Goal: Register for event/course

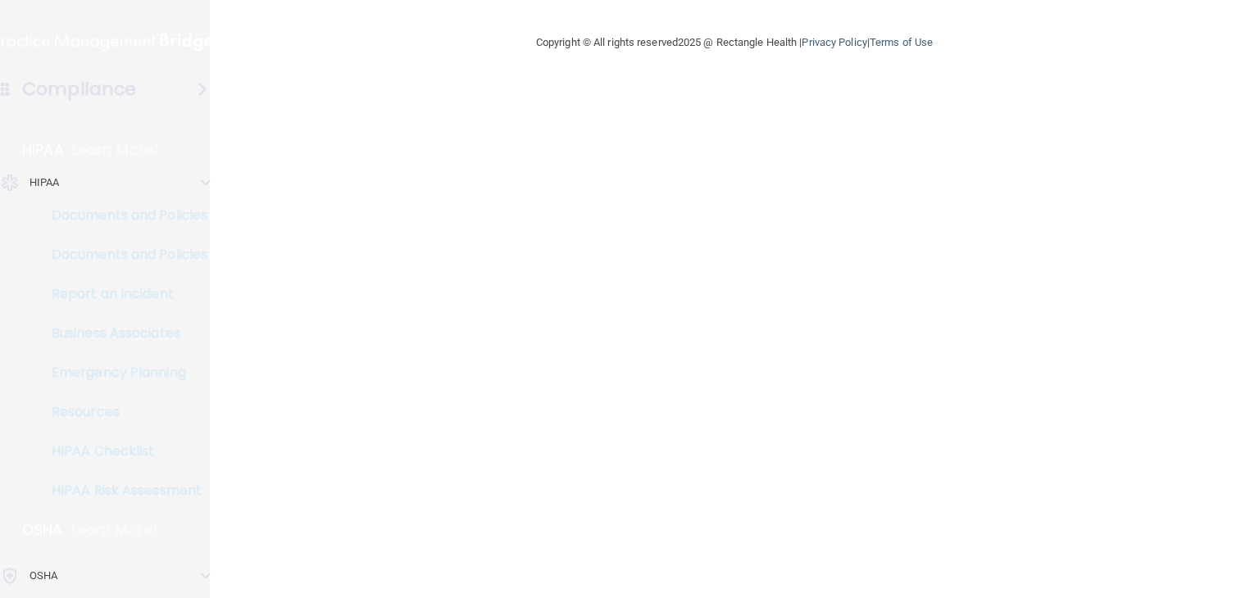
click at [1258, 393] on main "Copyright © All rights reserved 2025 @ Rectangle Health | Privacy Policy | Term…" at bounding box center [734, 299] width 1049 height 598
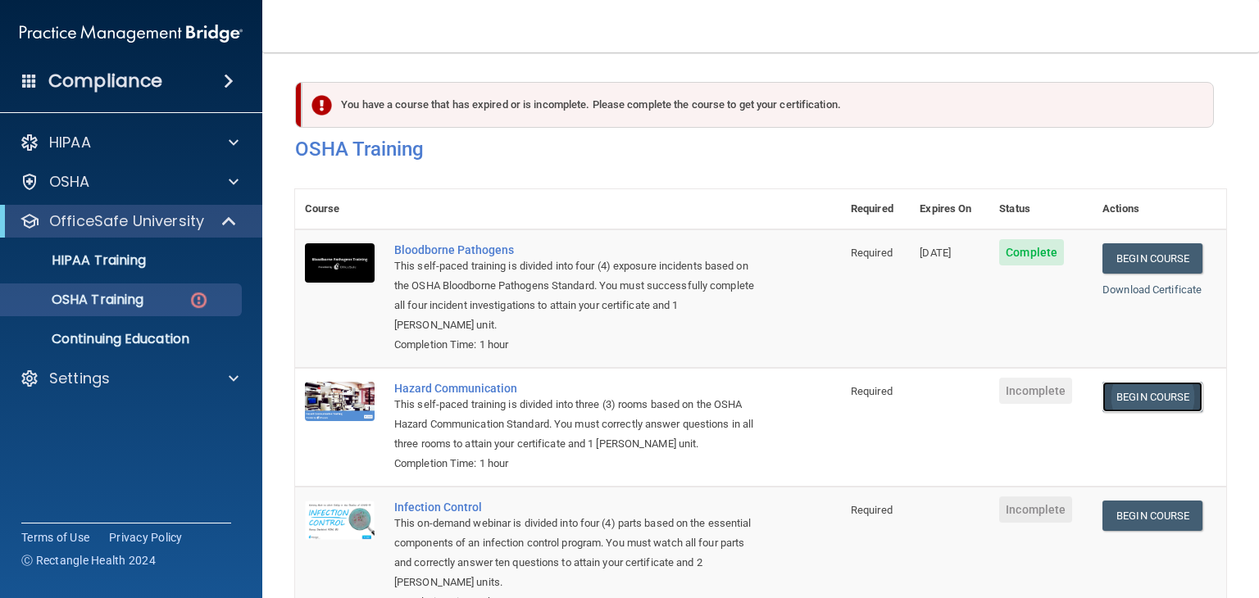
click at [1148, 398] on link "Begin Course" at bounding box center [1153, 397] width 100 height 30
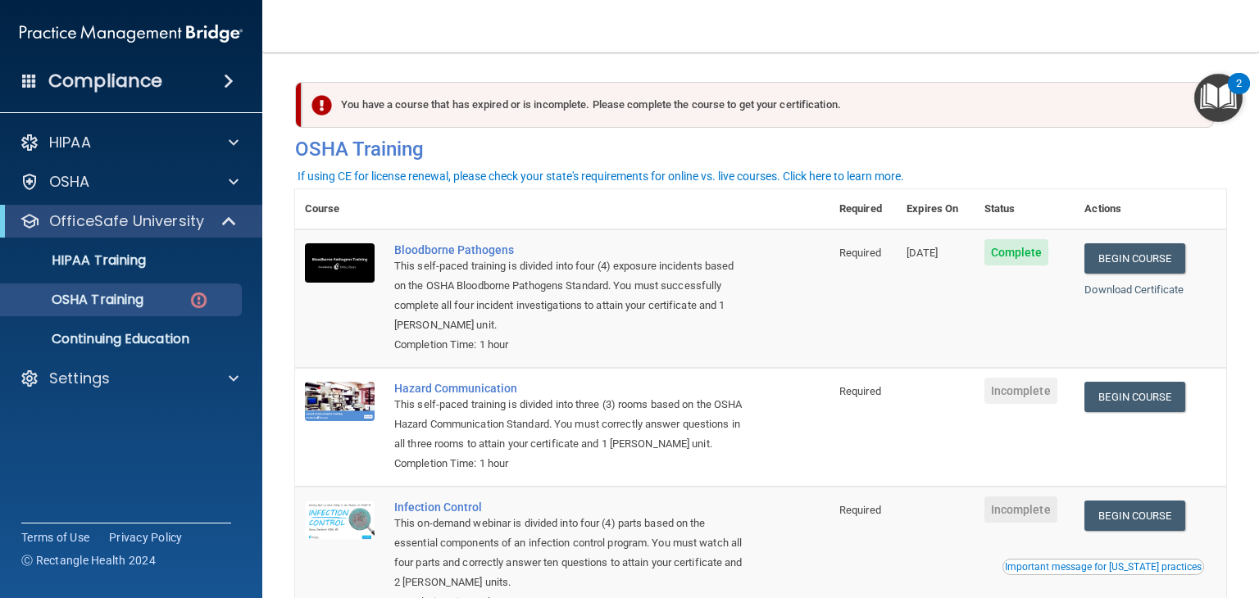
click at [233, 75] on span at bounding box center [229, 81] width 10 height 20
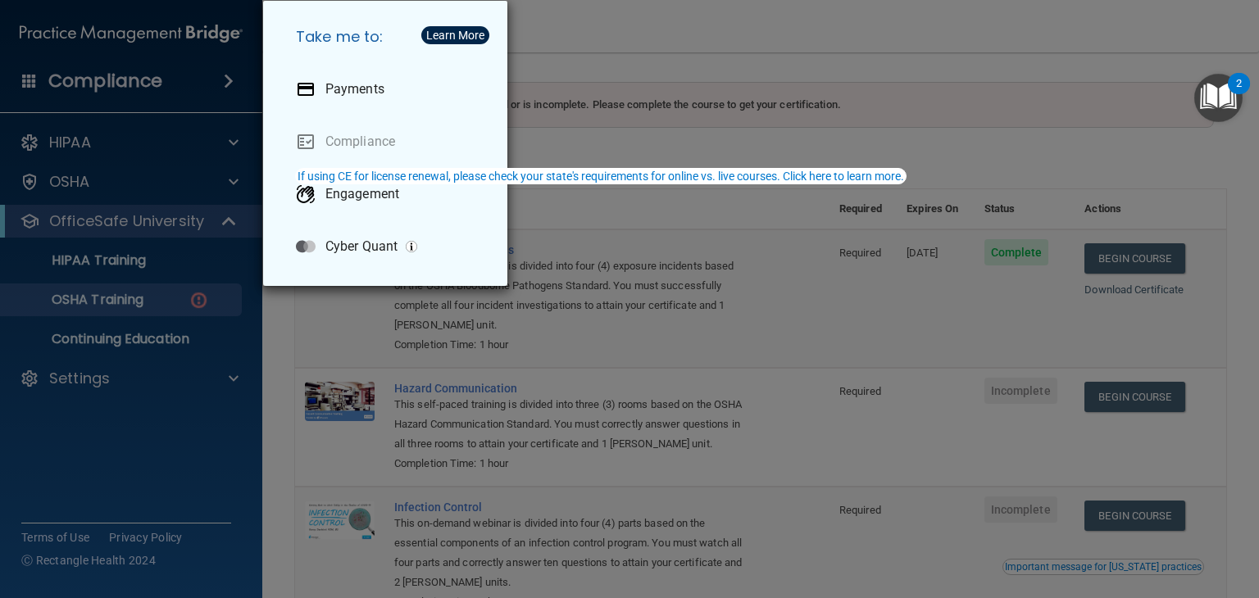
click at [233, 83] on div "Take me to: Payments Compliance Engagement Cyber Quant" at bounding box center [629, 299] width 1259 height 598
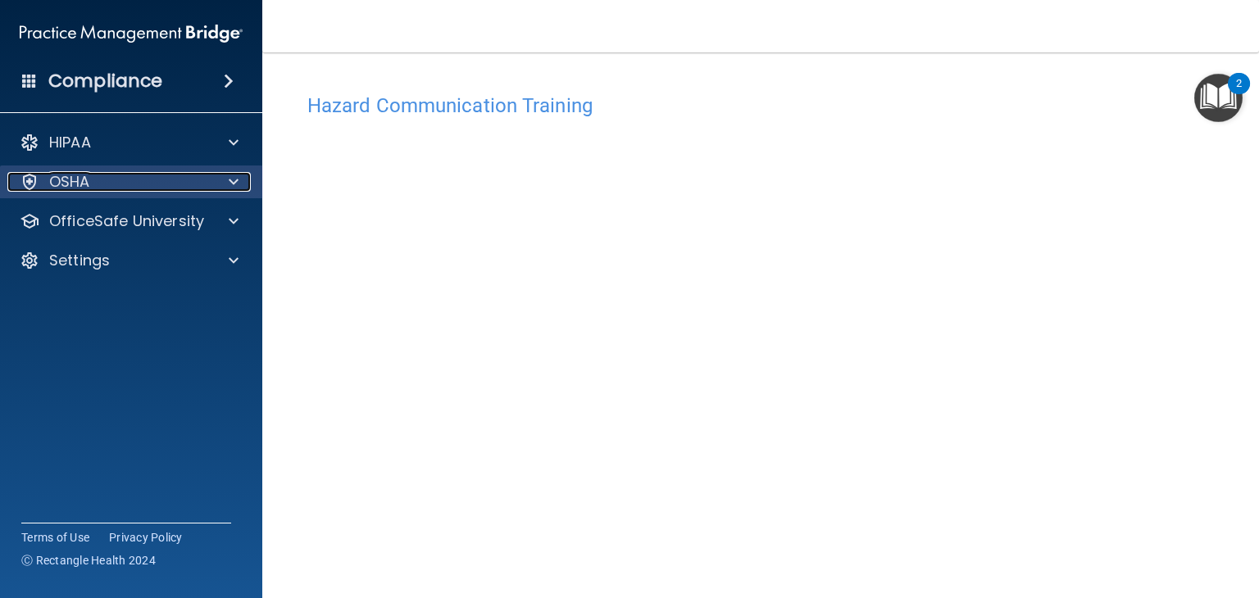
click at [243, 185] on div at bounding box center [231, 182] width 41 height 20
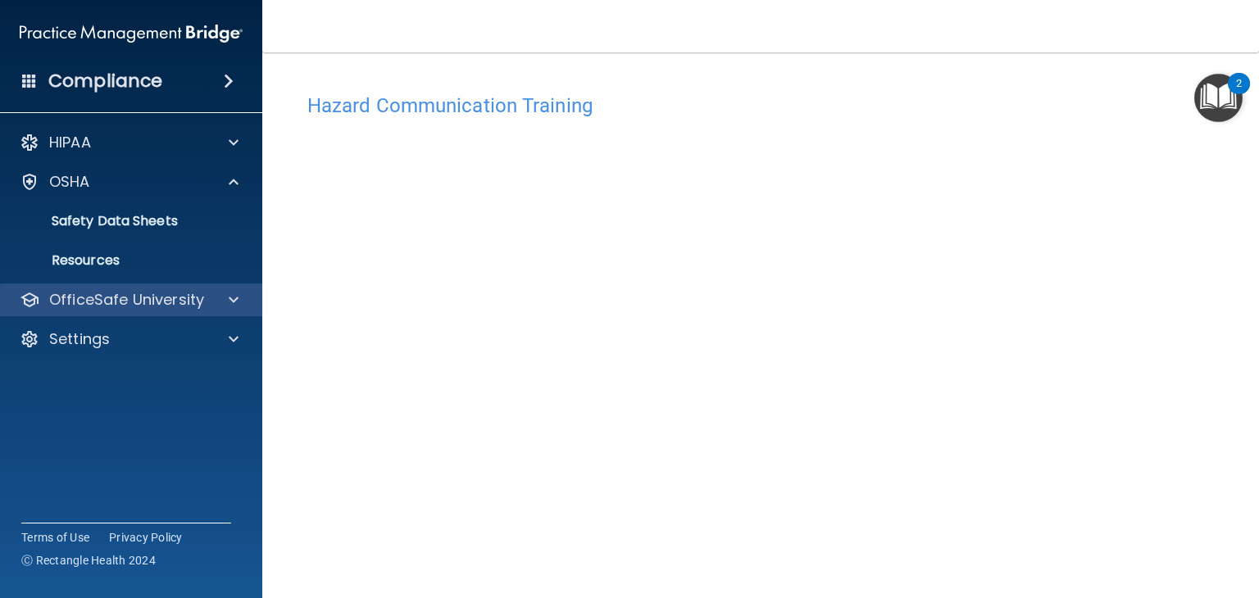
click at [210, 286] on div "OfficeSafe University" at bounding box center [131, 300] width 263 height 33
click at [226, 302] on div at bounding box center [231, 300] width 41 height 20
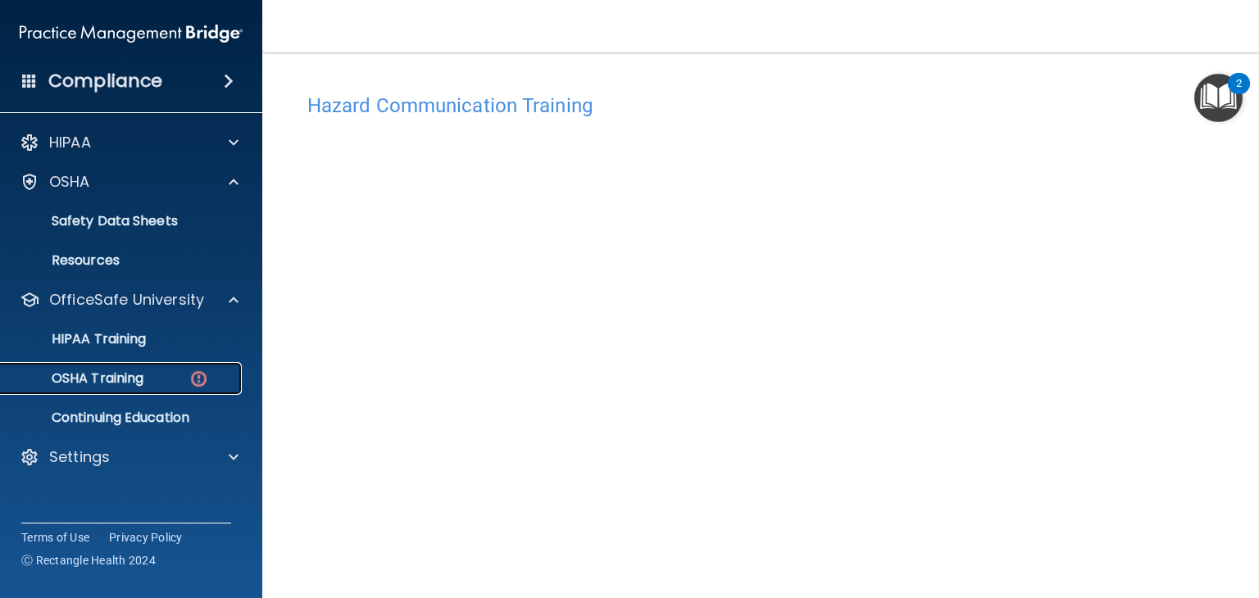
click at [126, 375] on p "OSHA Training" at bounding box center [77, 379] width 133 height 16
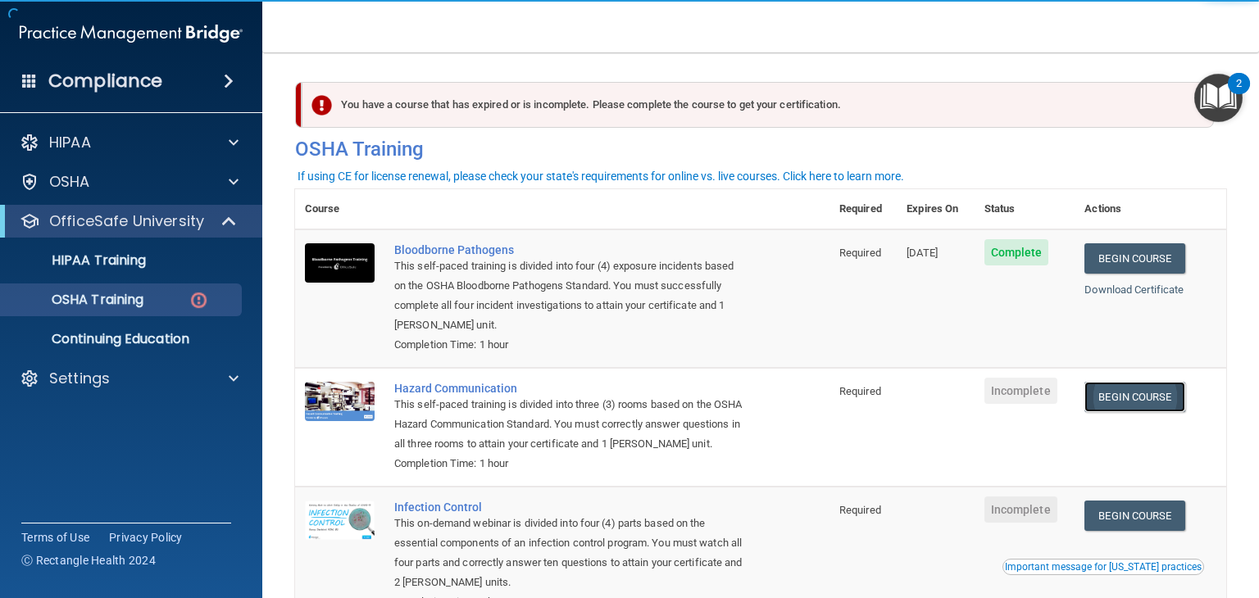
click at [1098, 408] on link "Begin Course" at bounding box center [1135, 397] width 100 height 30
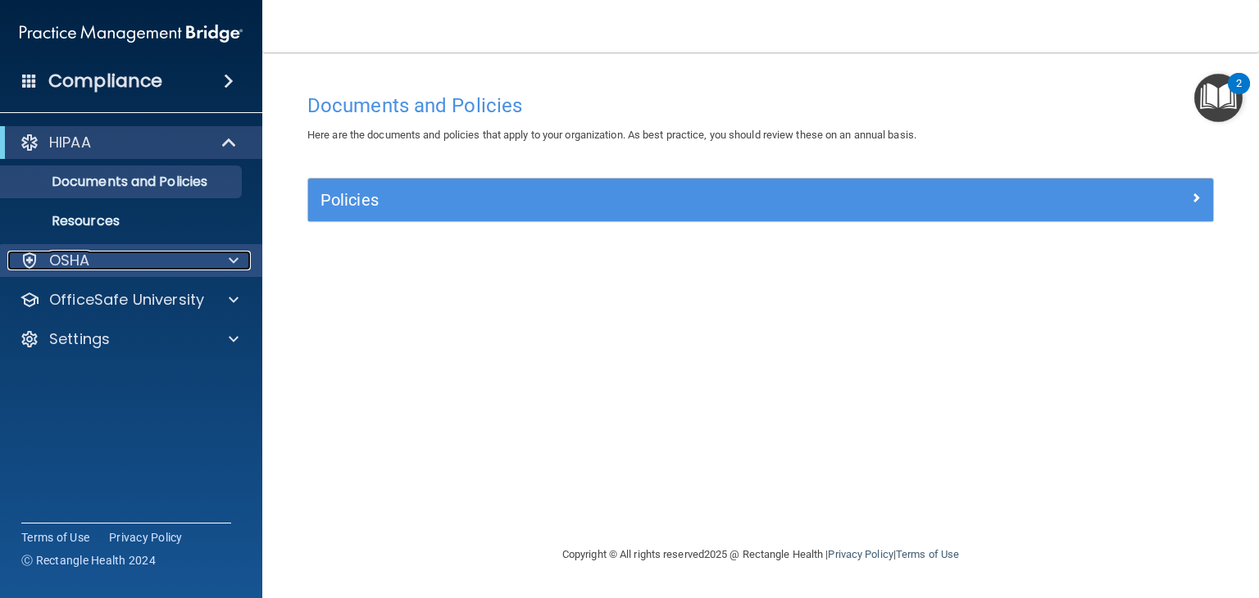
click at [176, 257] on div "OSHA" at bounding box center [108, 261] width 203 height 20
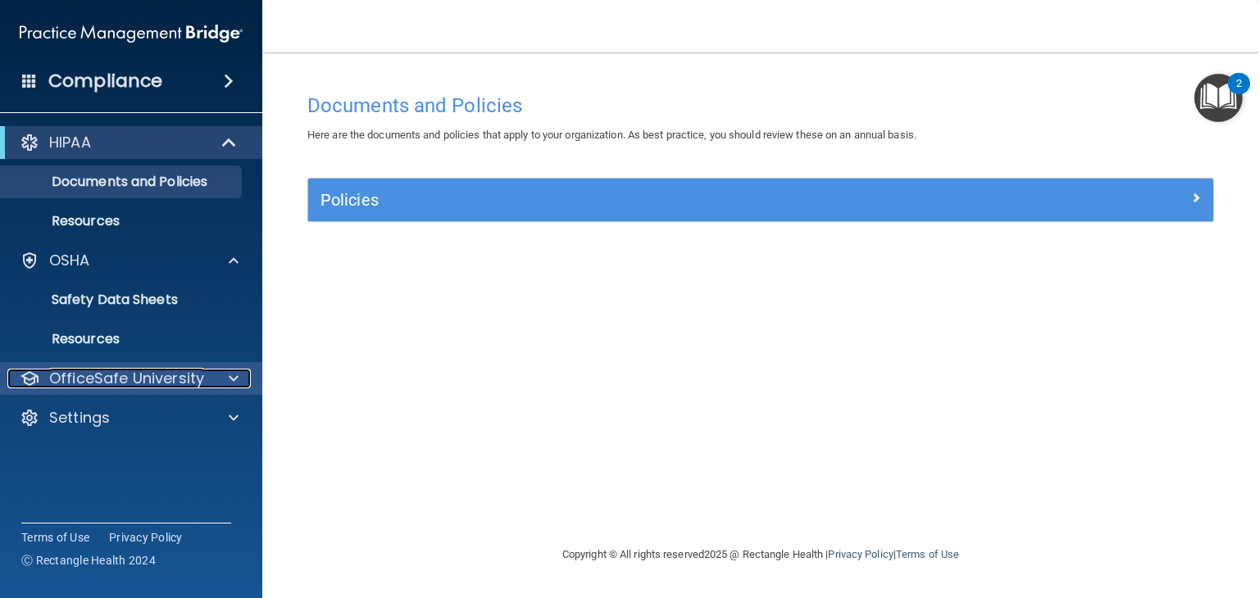
click at [234, 381] on span at bounding box center [234, 379] width 10 height 20
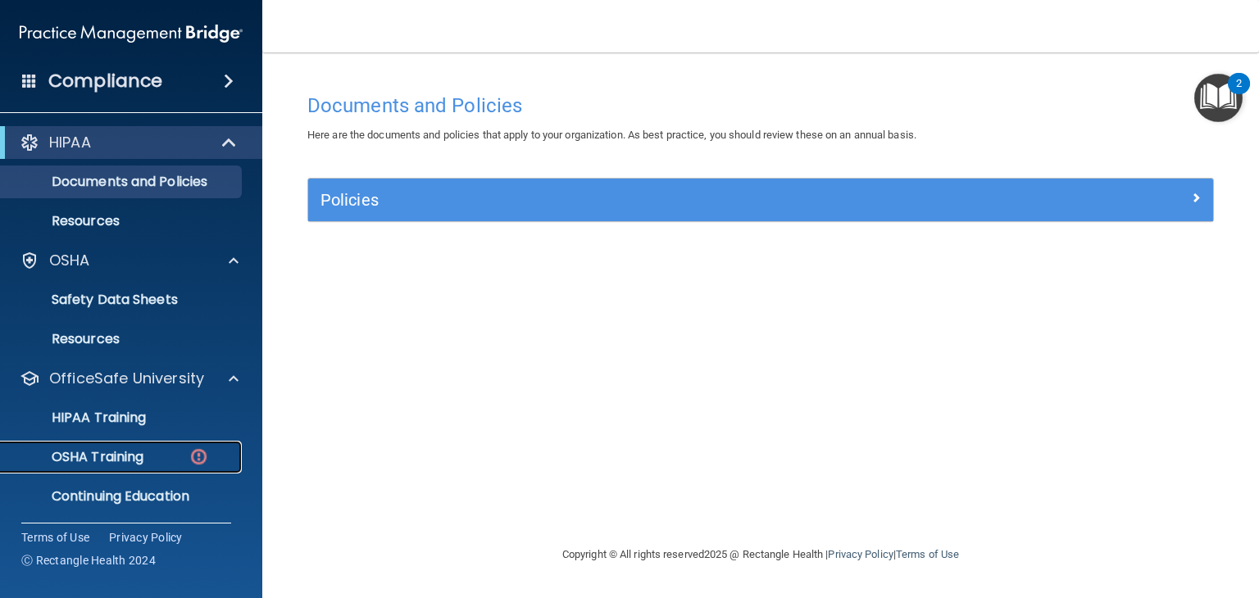
click at [110, 457] on p "OSHA Training" at bounding box center [77, 457] width 133 height 16
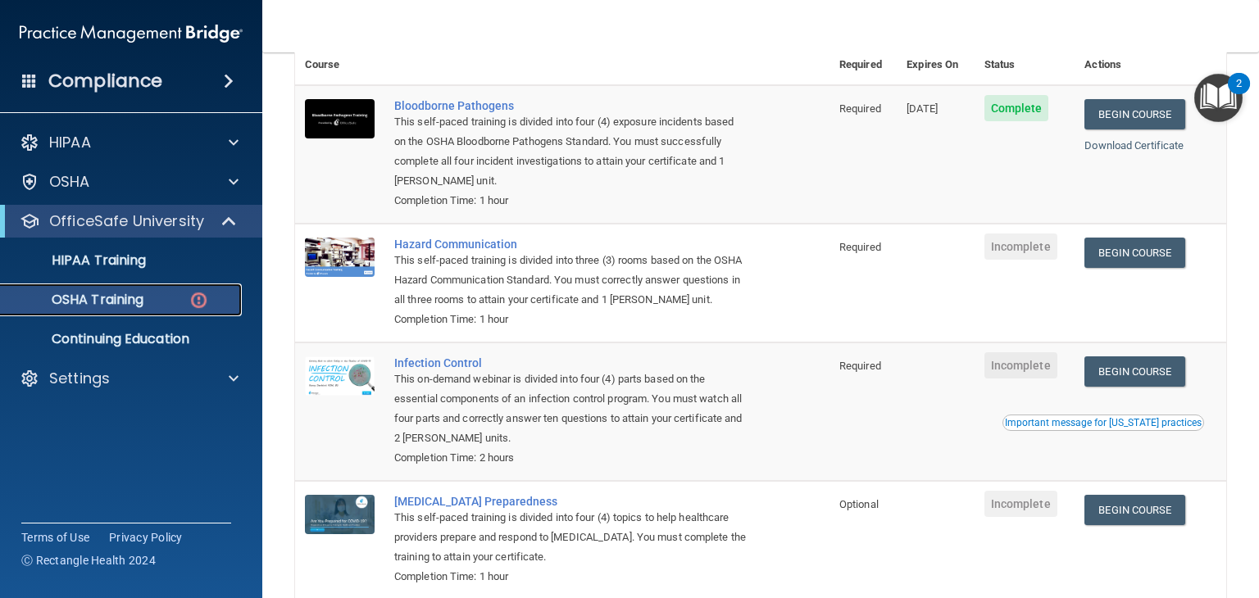
scroll to position [134, 0]
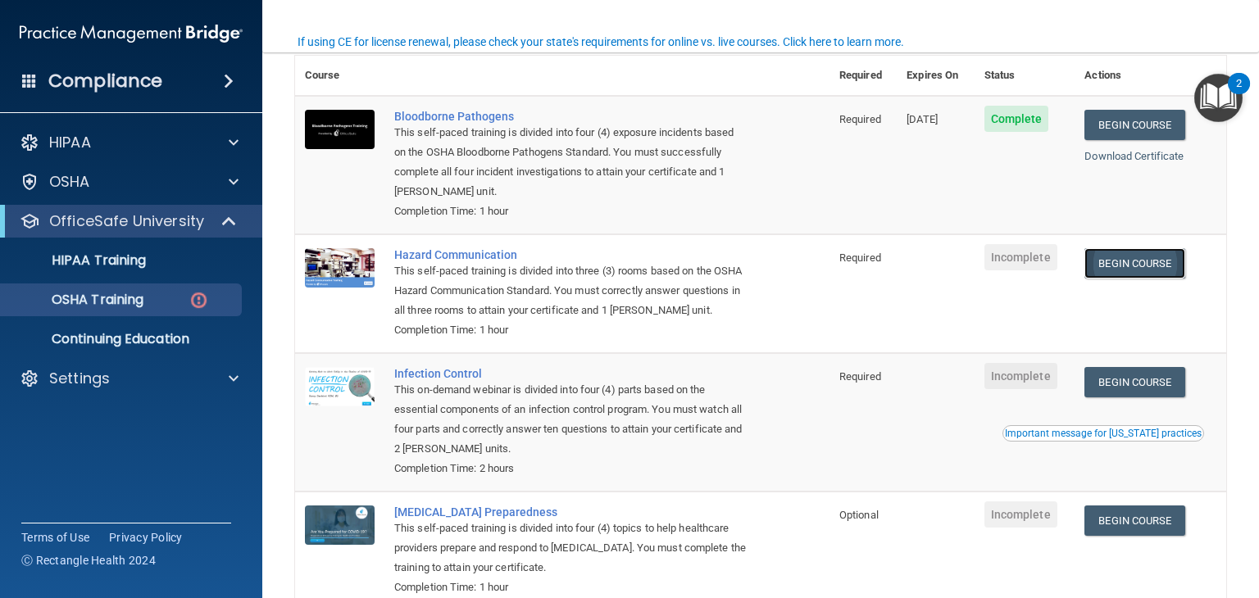
click at [1119, 267] on link "Begin Course" at bounding box center [1135, 263] width 100 height 30
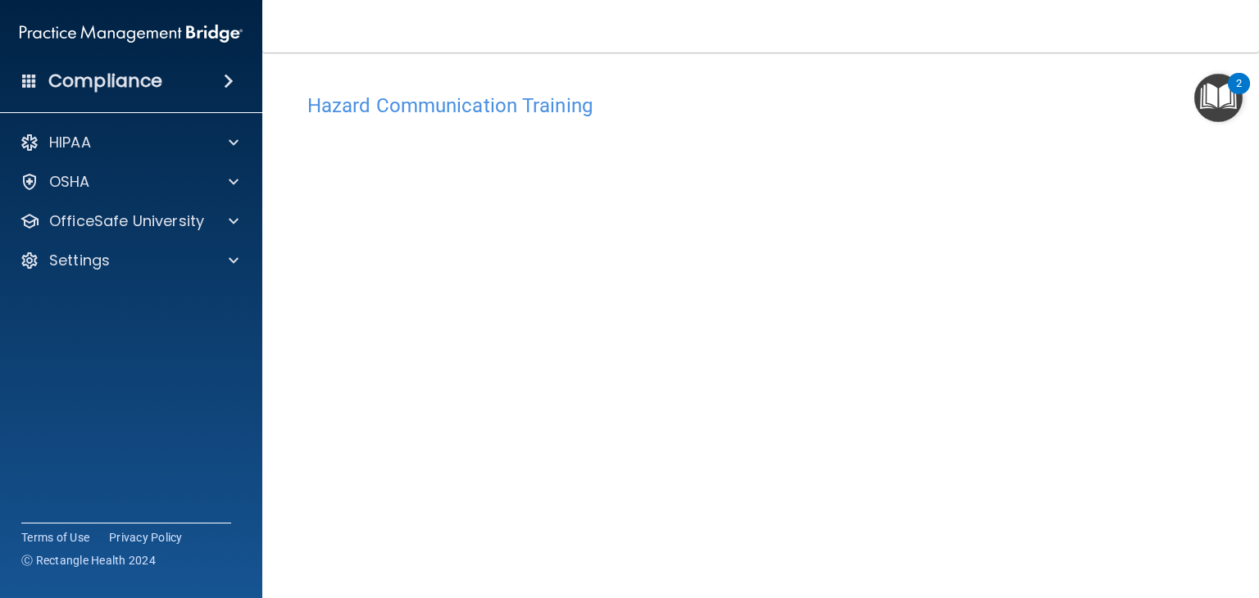
click at [0, 449] on div "Compliance HIPAA Documents and Policies Report an Incident Business Associates …" at bounding box center [131, 299] width 262 height 598
click at [0, 466] on div "Compliance HIPAA Documents and Policies Report an Incident Business Associates …" at bounding box center [131, 299] width 262 height 598
click at [0, 439] on div "Compliance HIPAA Documents and Policies Report an Incident Business Associates …" at bounding box center [131, 299] width 262 height 598
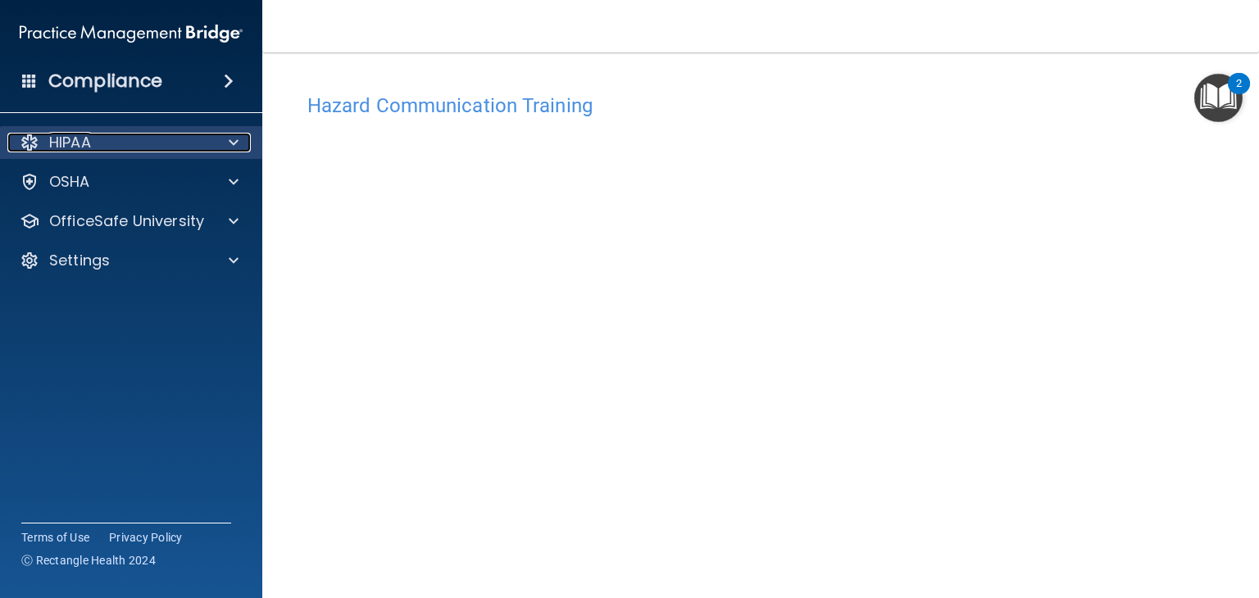
click at [10, 139] on div "HIPAA" at bounding box center [108, 143] width 203 height 20
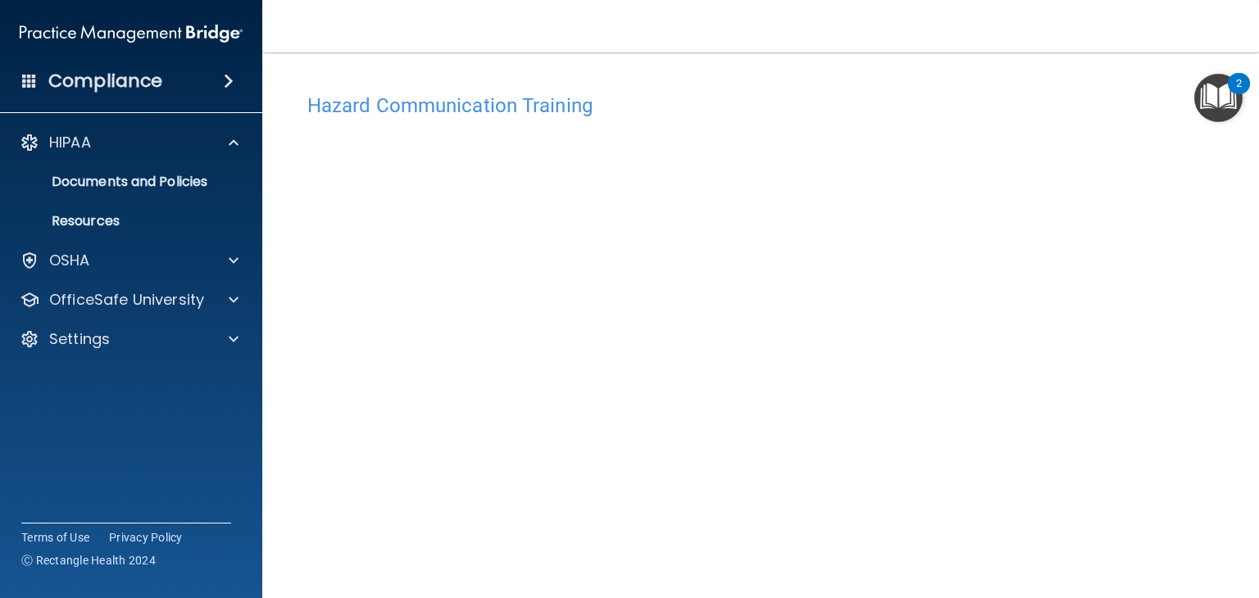
click at [7, 98] on div "Compliance" at bounding box center [131, 81] width 262 height 36
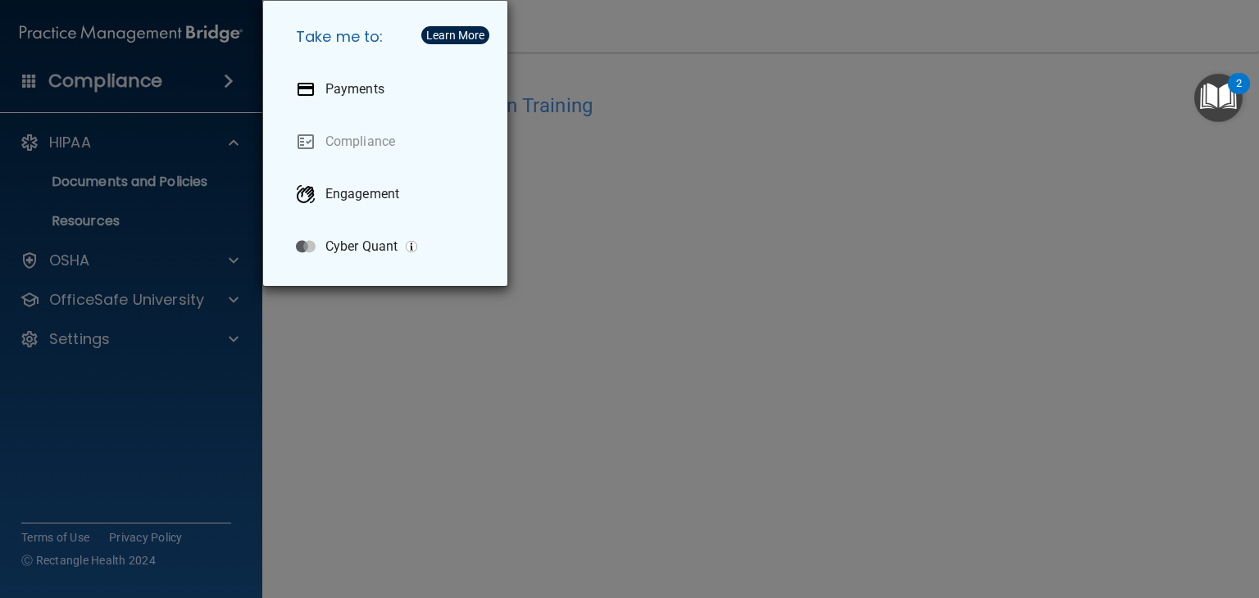
drag, startPoint x: 587, startPoint y: 415, endPoint x: 1047, endPoint y: 205, distance: 505.5
click at [1047, 205] on div "Take me to: Payments Compliance Engagement Cyber Quant" at bounding box center [629, 299] width 1259 height 598
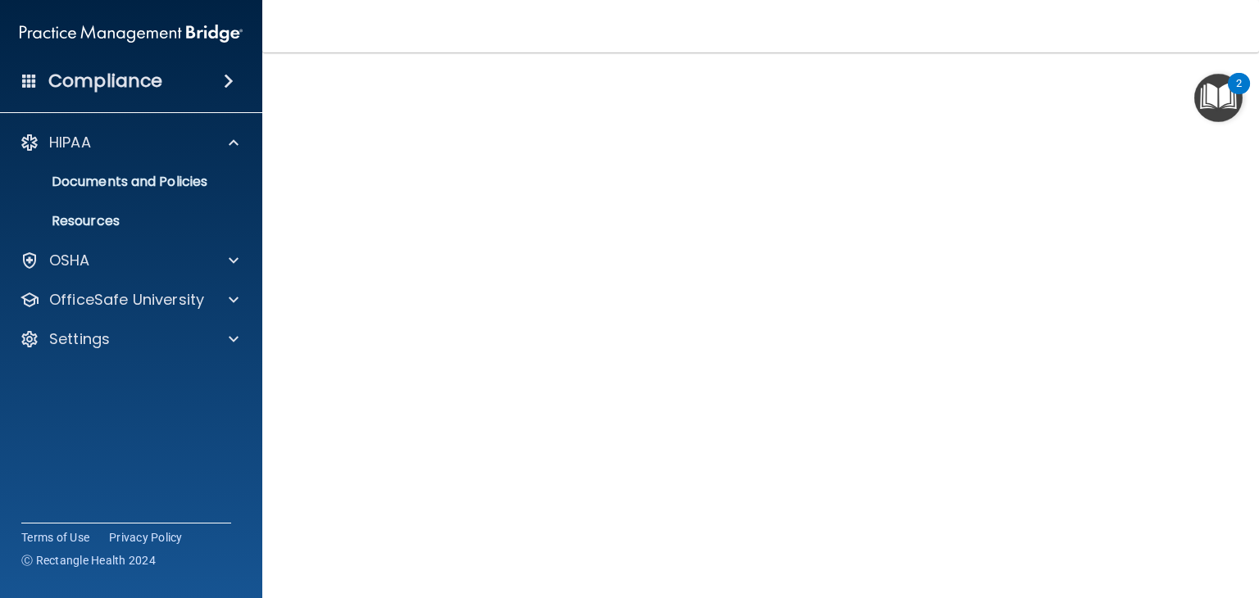
scroll to position [98, 0]
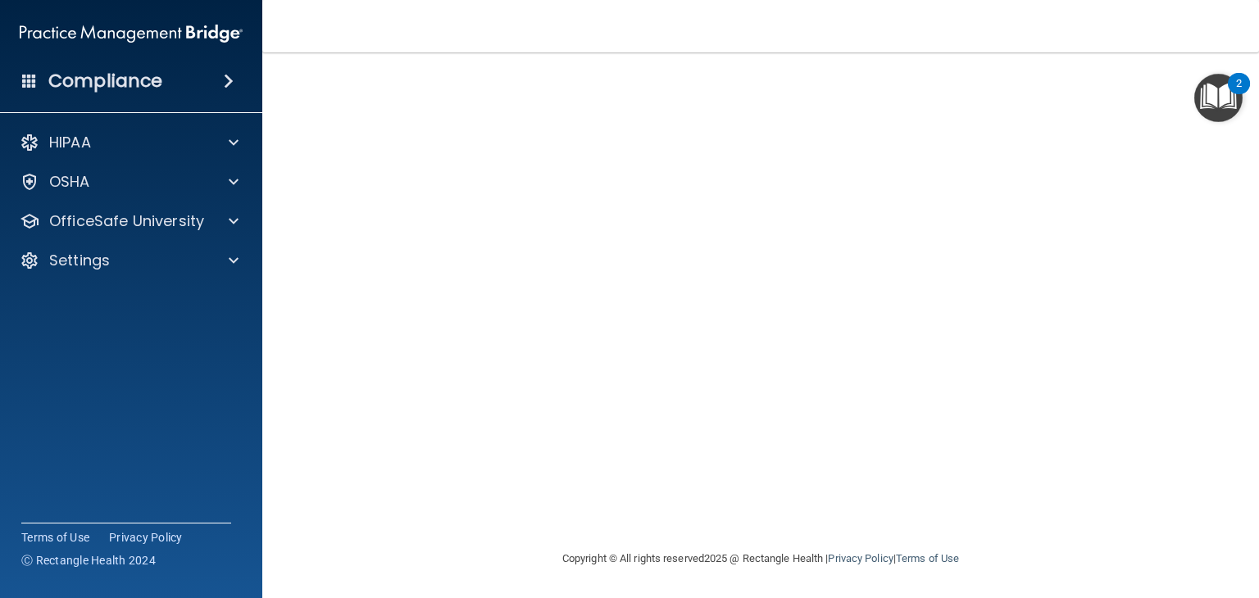
scroll to position [18, 0]
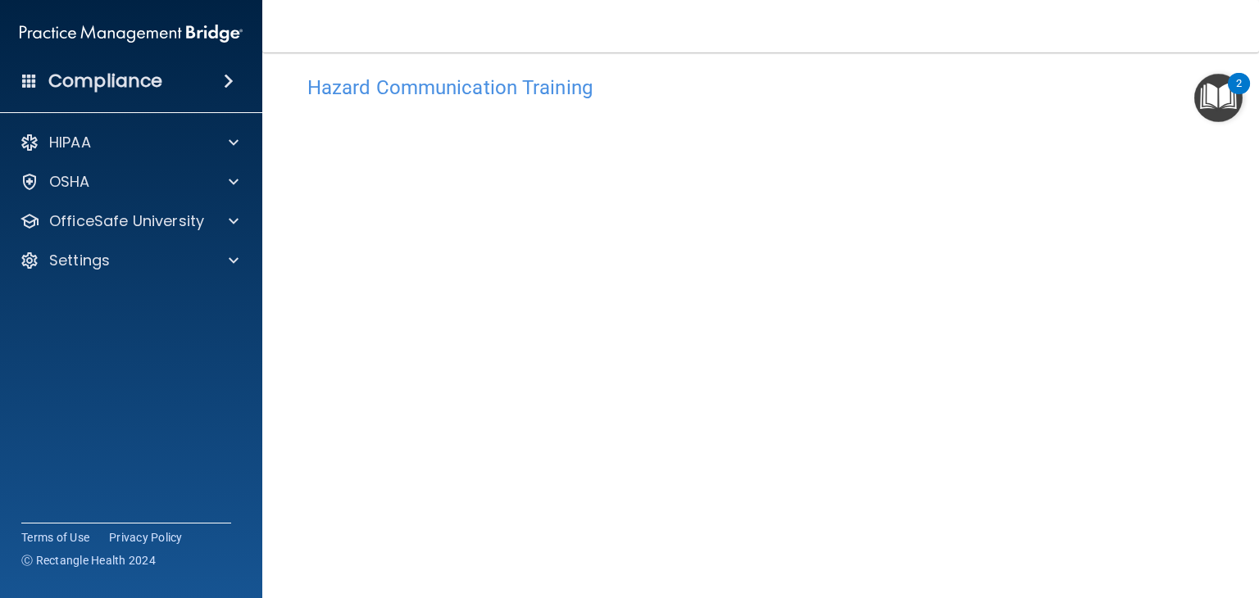
click at [1188, 359] on div "Hazard Communication Training This course doesn’t expire until . Are you sure y…" at bounding box center [760, 369] width 931 height 604
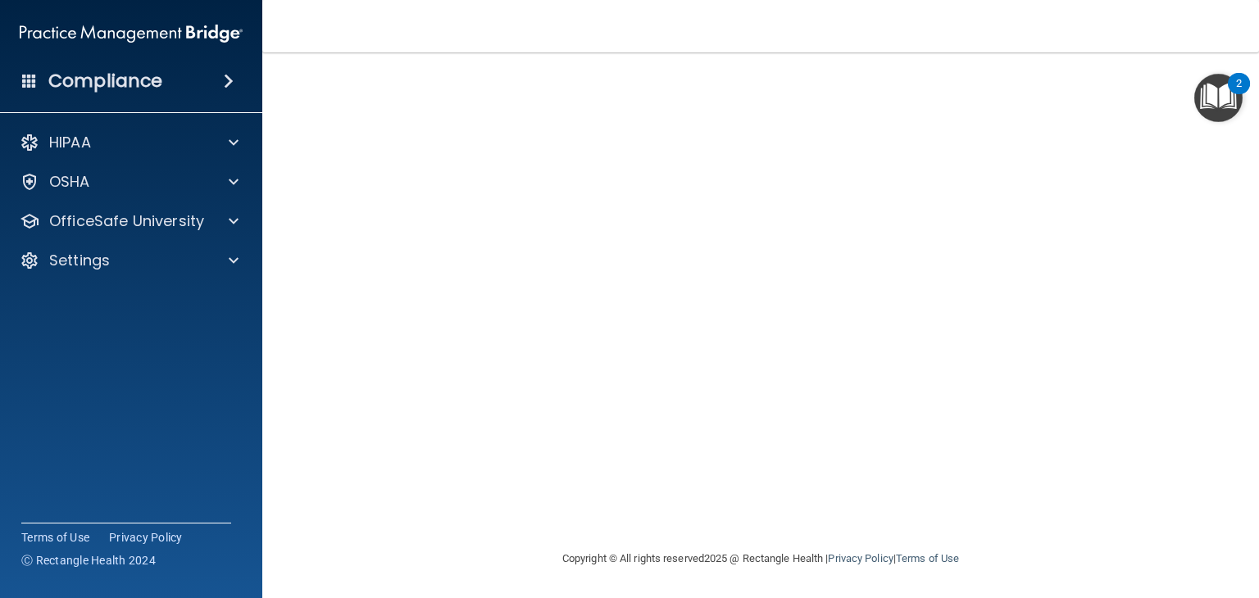
drag, startPoint x: 1151, startPoint y: 414, endPoint x: 1148, endPoint y: 450, distance: 36.2
click at [1148, 450] on div "Hazard Communication Training This course doesn’t expire until . Are you sure y…" at bounding box center [760, 247] width 931 height 604
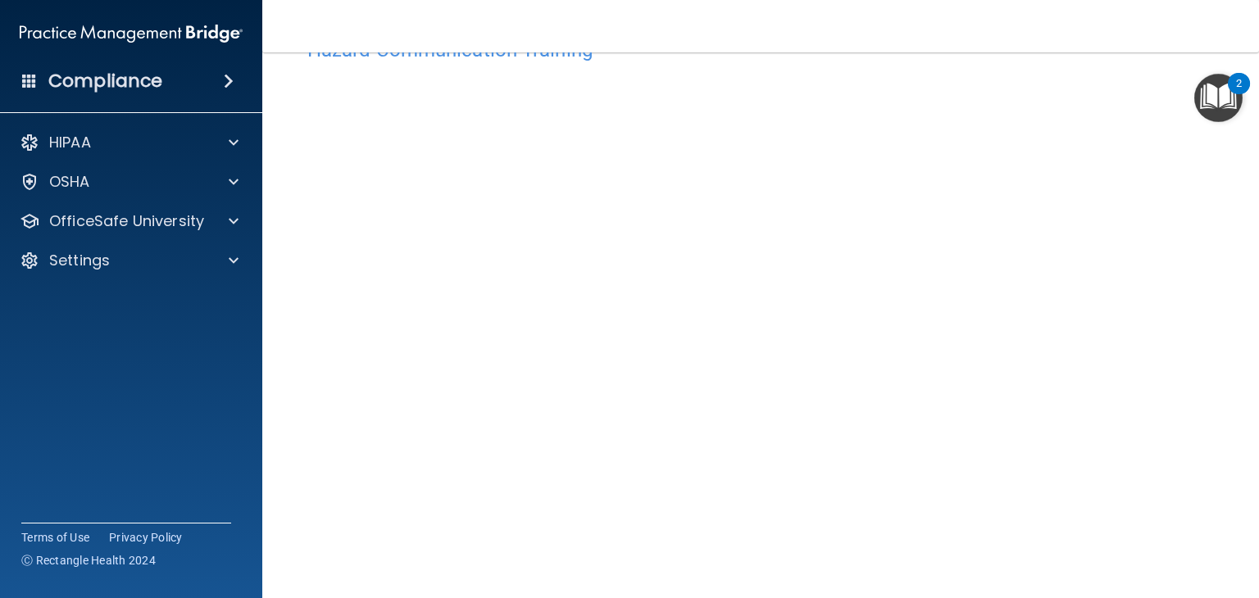
scroll to position [67, 0]
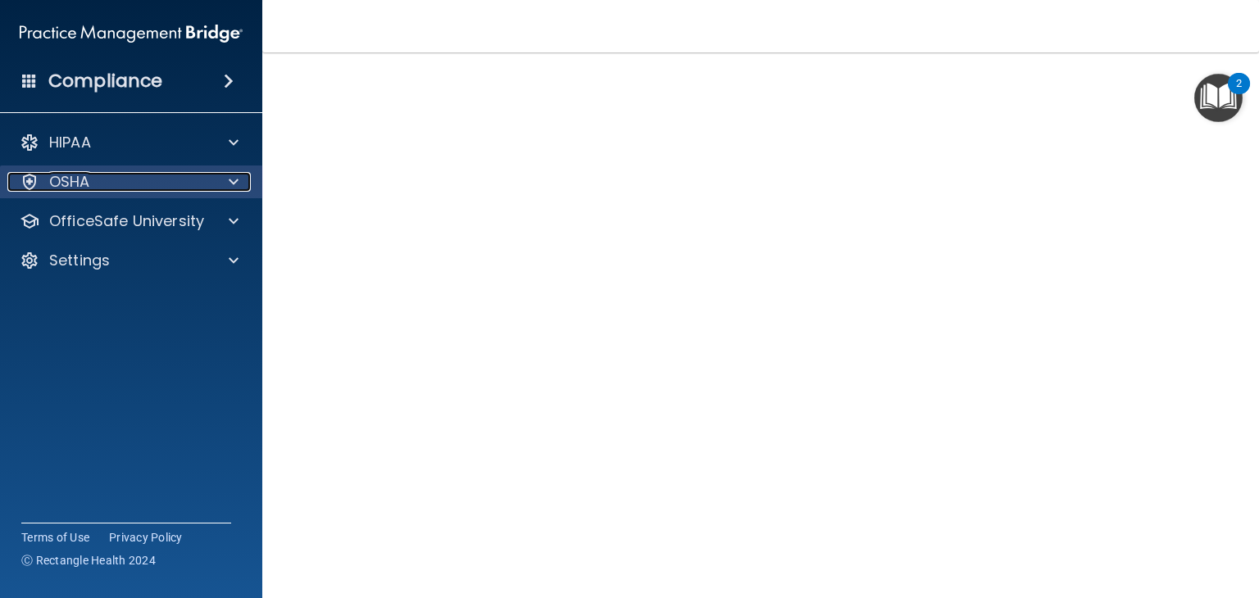
click at [230, 178] on span at bounding box center [234, 182] width 10 height 20
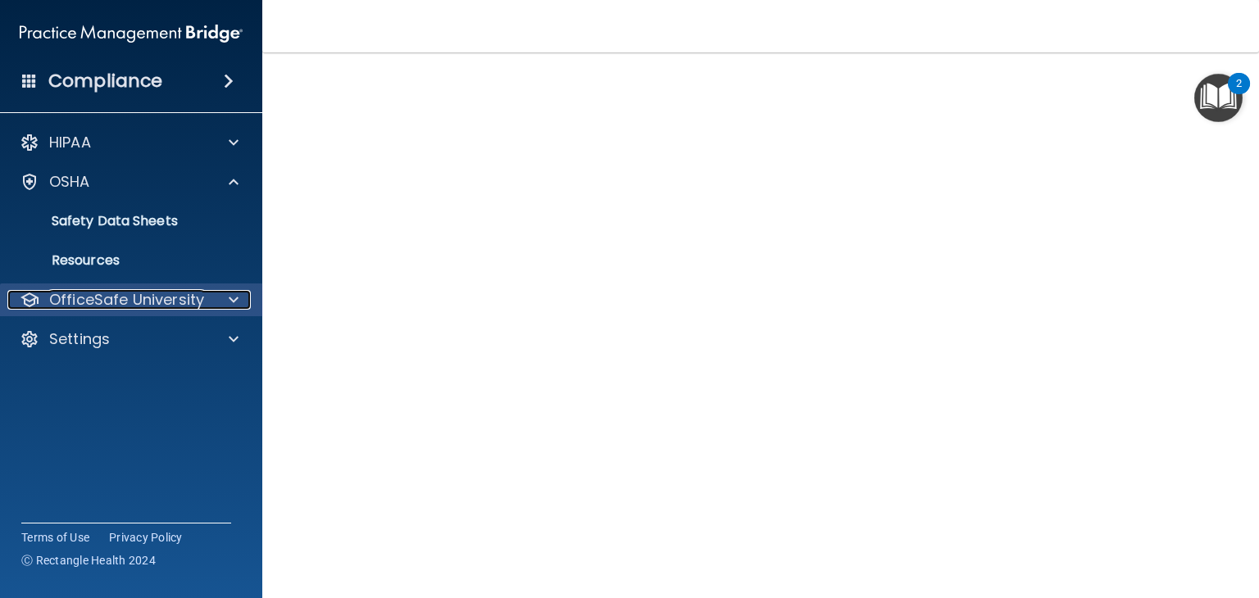
click at [230, 299] on span at bounding box center [234, 300] width 10 height 20
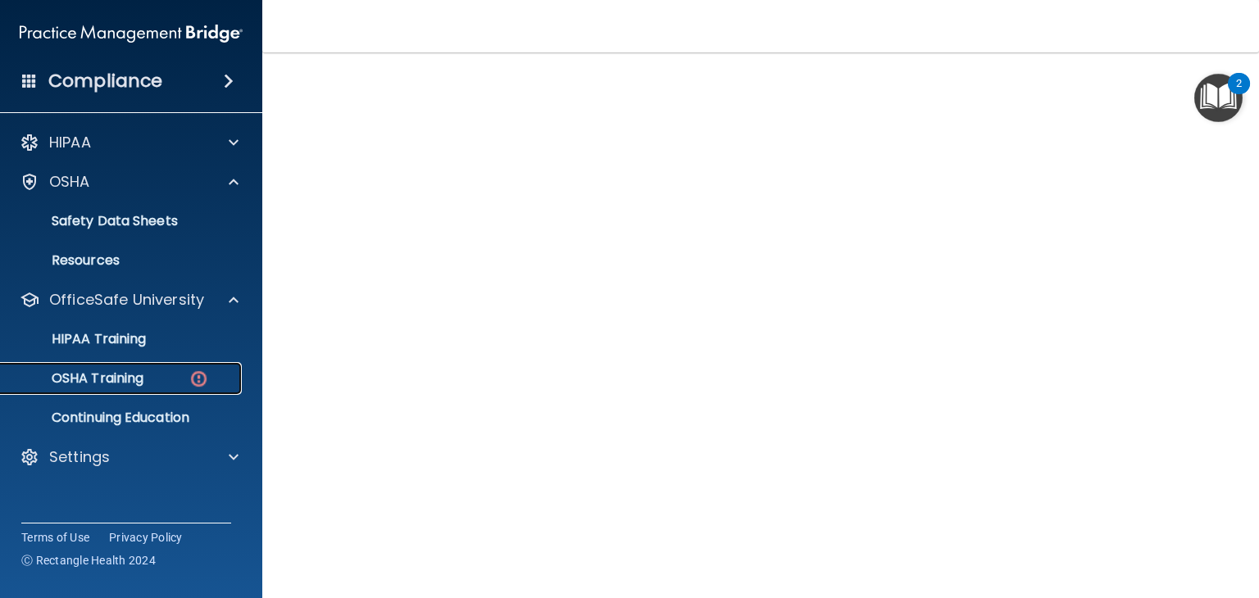
click at [130, 375] on p "OSHA Training" at bounding box center [77, 379] width 133 height 16
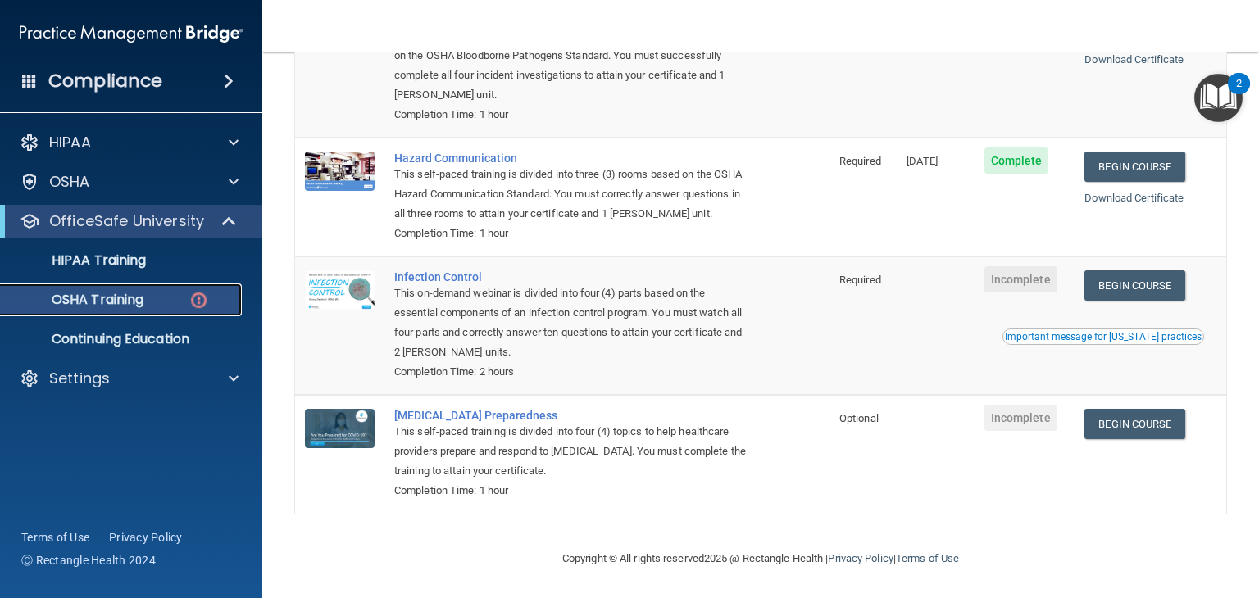
scroll to position [252, 0]
click at [1134, 279] on link "Begin Course" at bounding box center [1135, 286] width 100 height 30
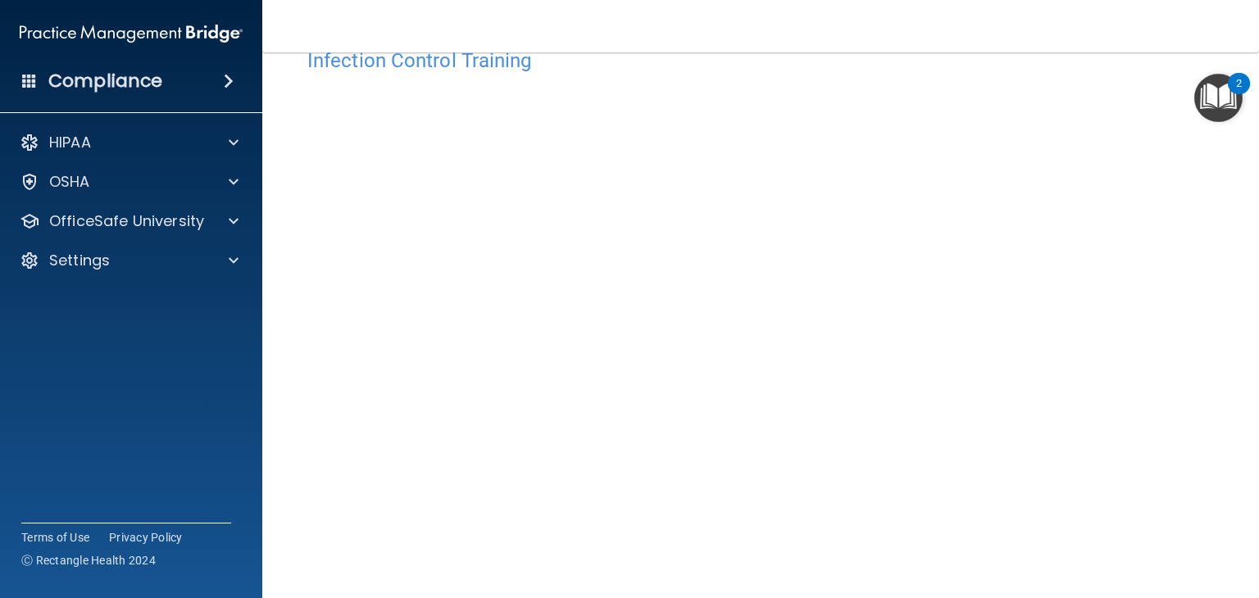
scroll to position [103, 0]
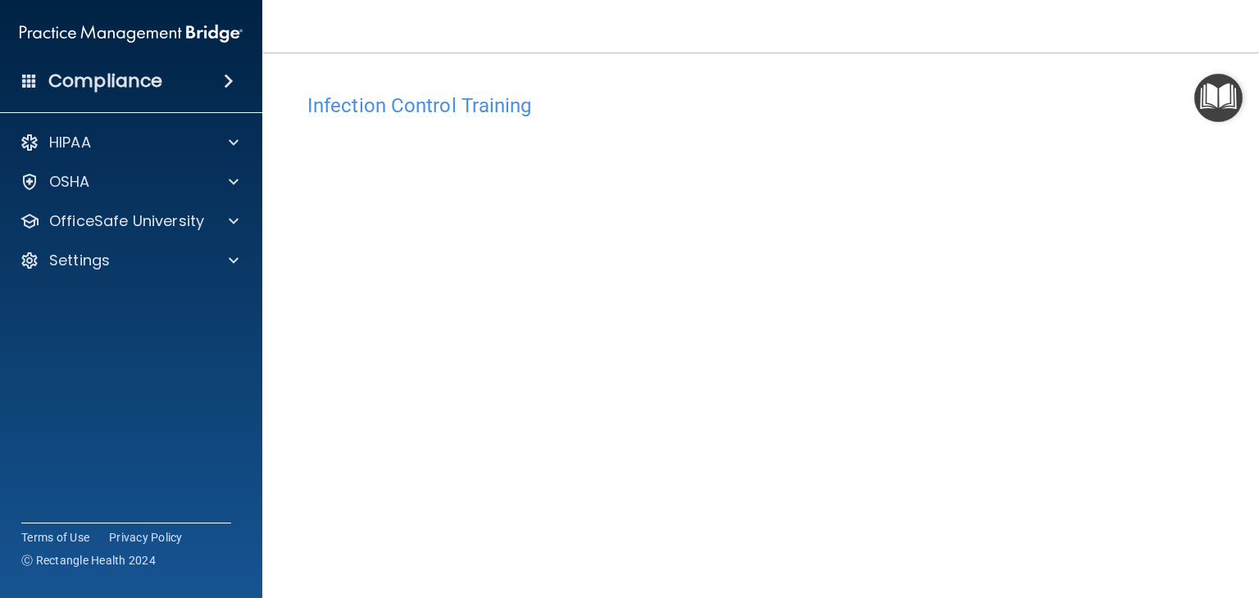
scroll to position [103, 0]
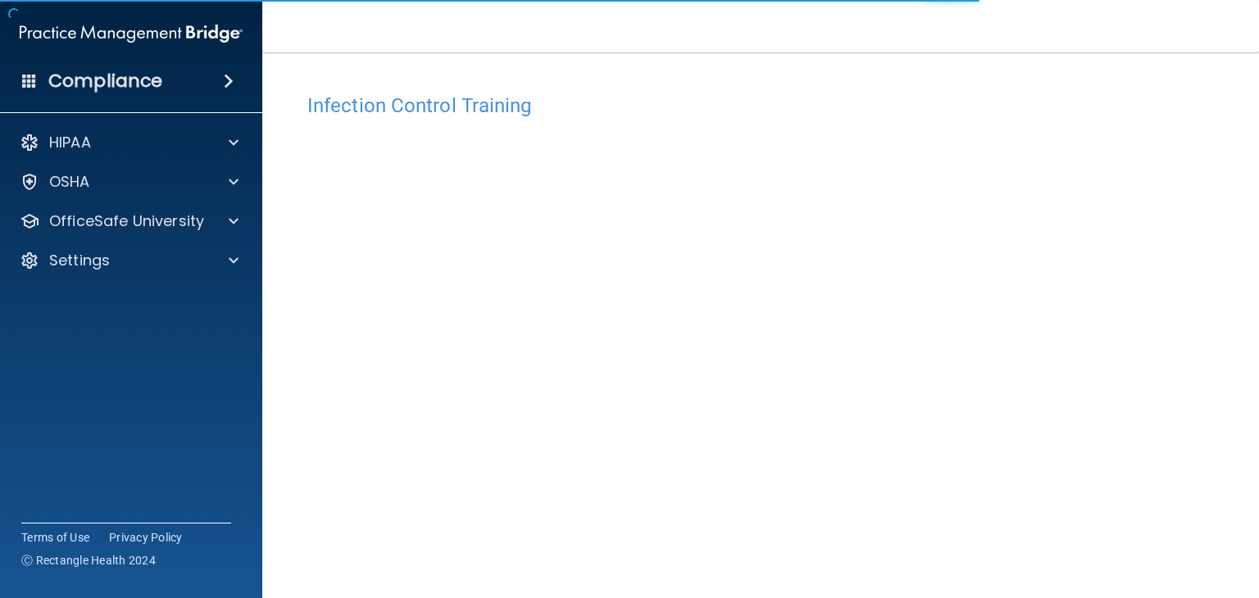
scroll to position [103, 0]
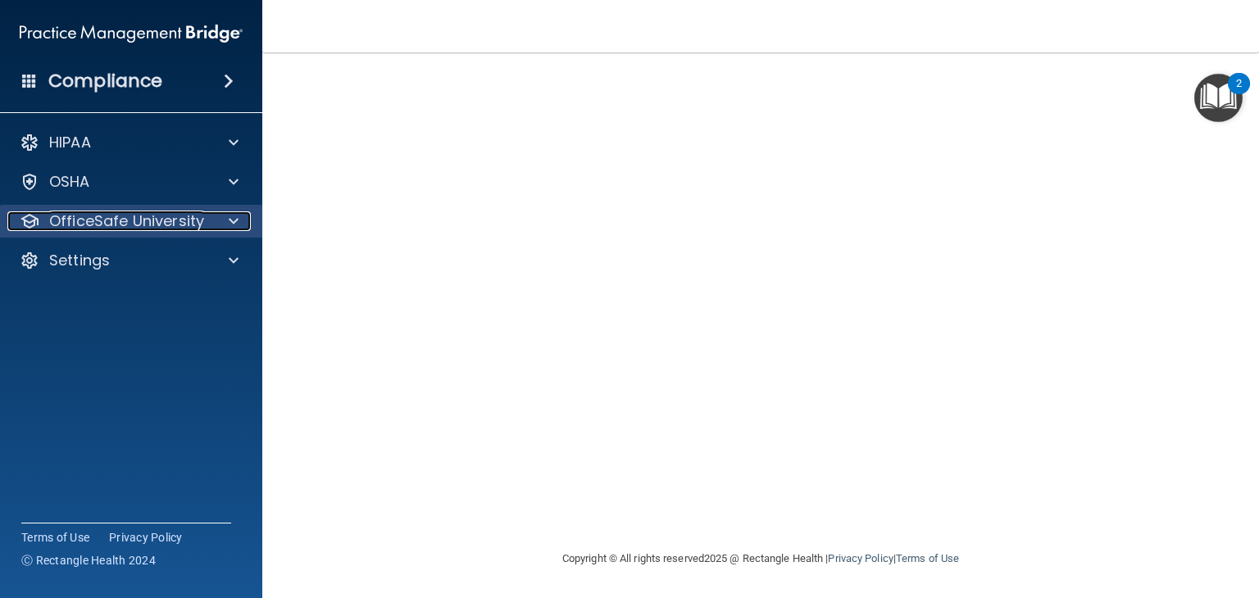
click at [225, 221] on div at bounding box center [231, 221] width 41 height 20
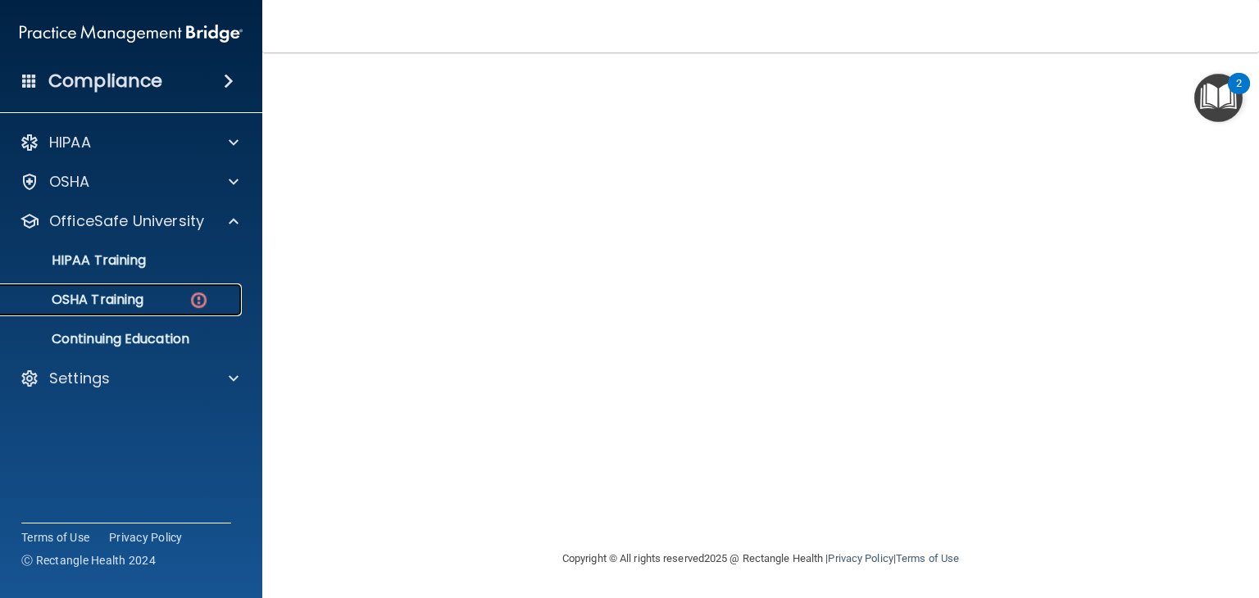
click at [138, 298] on p "OSHA Training" at bounding box center [77, 300] width 133 height 16
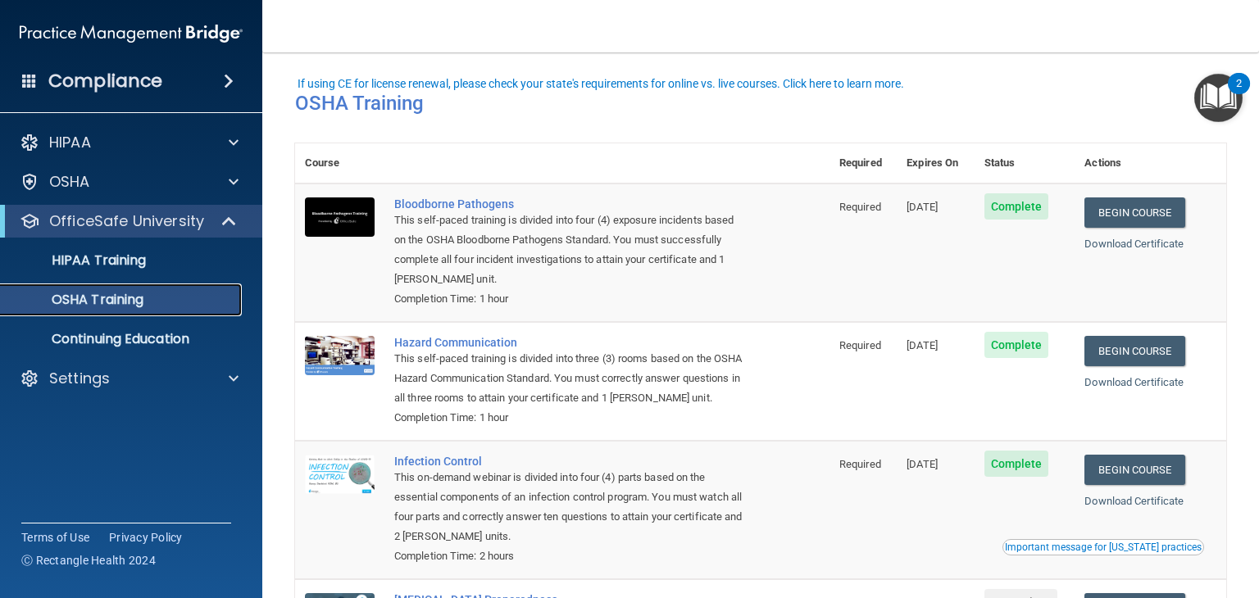
scroll to position [207, 0]
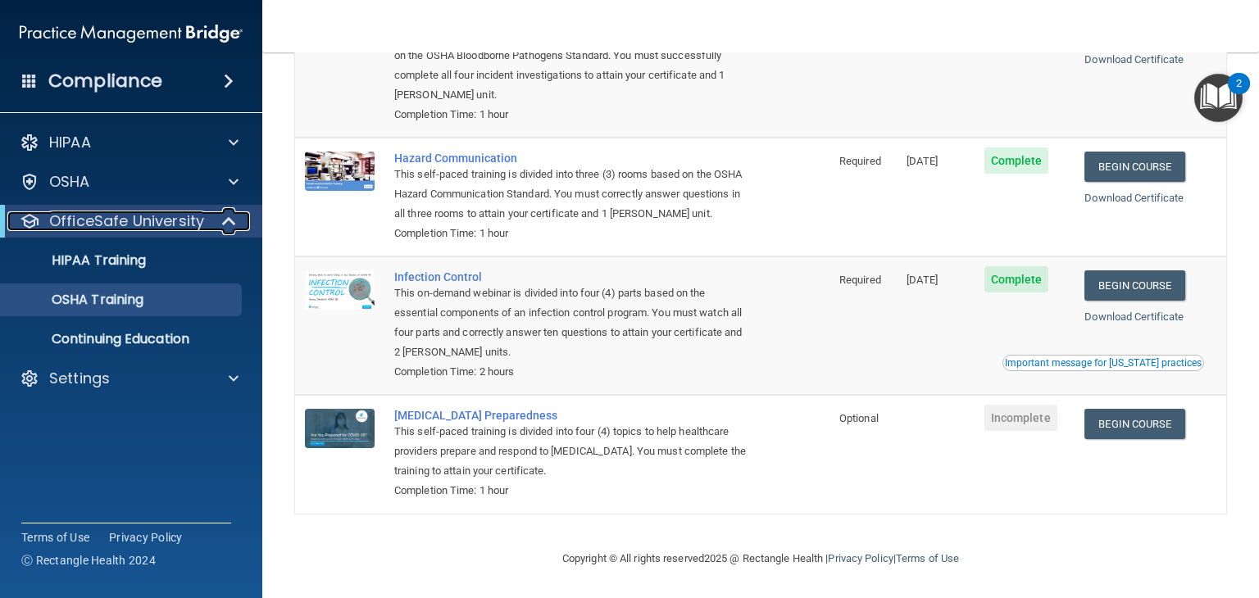
click at [239, 224] on div at bounding box center [230, 221] width 40 height 20
